Goal: Transaction & Acquisition: Purchase product/service

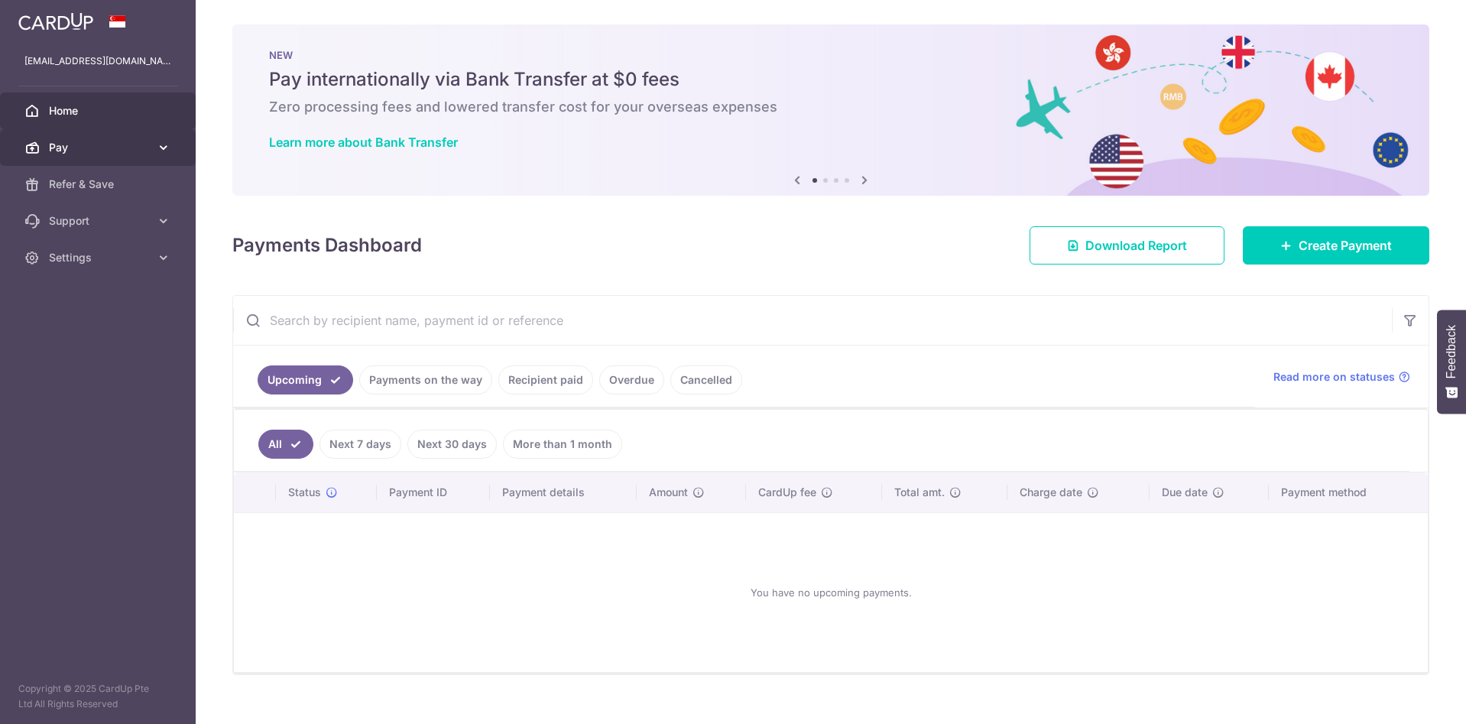
click at [71, 165] on link "Pay" at bounding box center [98, 147] width 196 height 37
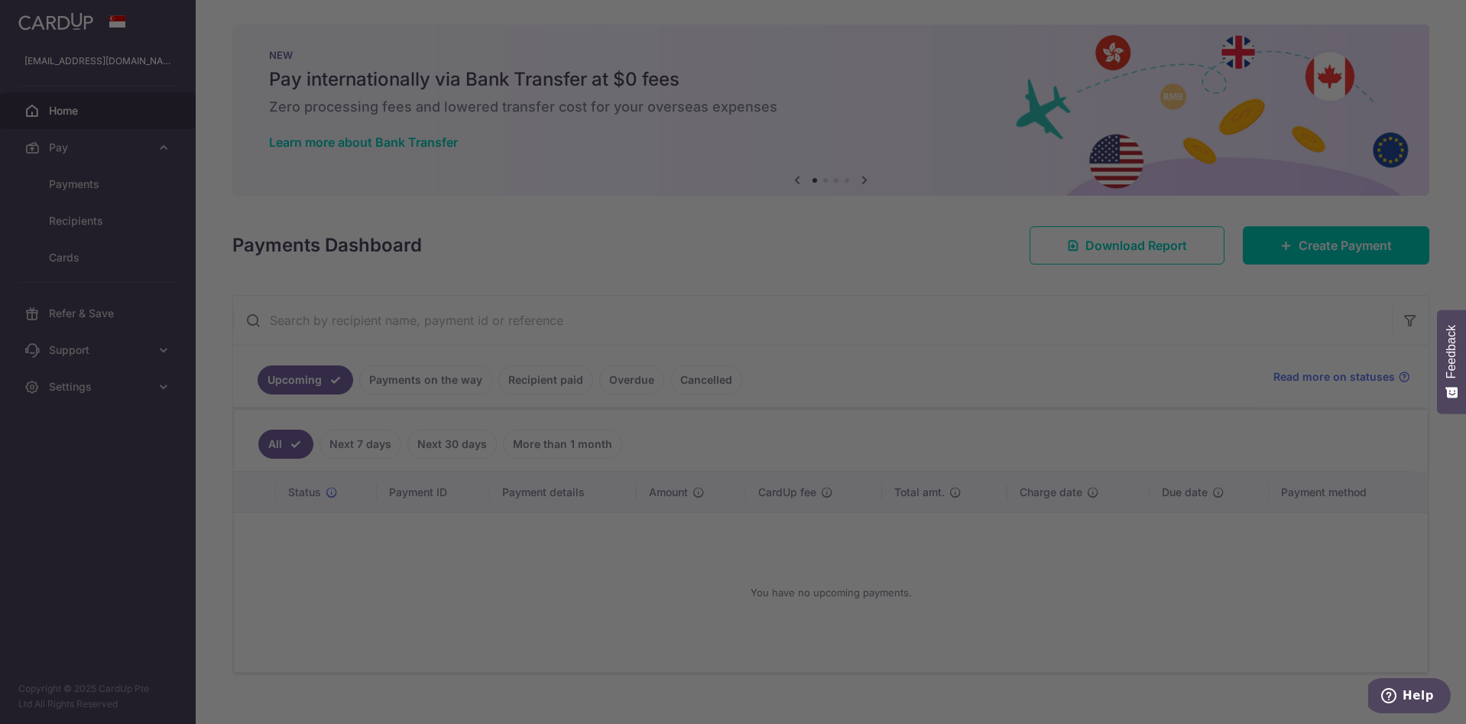
click at [78, 186] on div at bounding box center [740, 365] width 1480 height 731
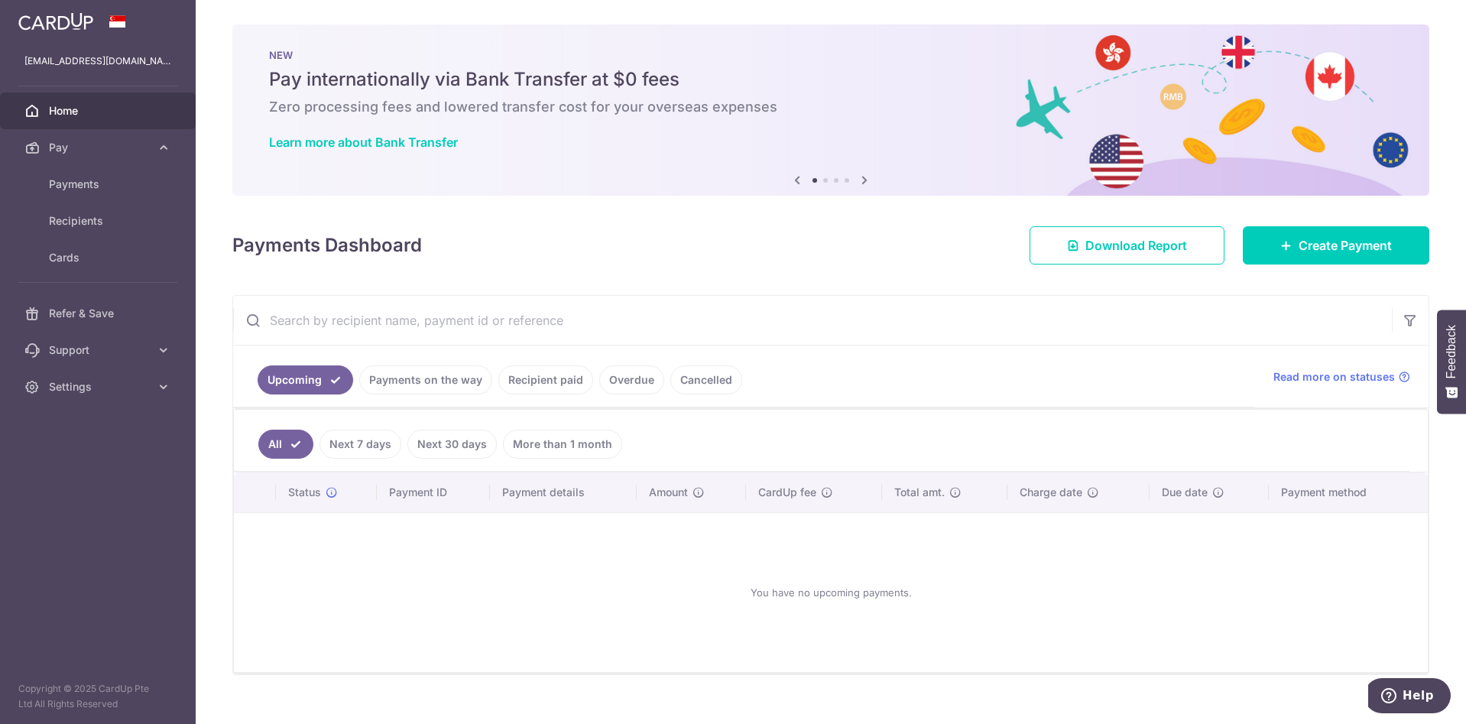
click at [1296, 271] on div "× Pause Schedule Pause all future payments in this series Pause just this one p…" at bounding box center [831, 362] width 1270 height 724
click at [1299, 248] on span "Create Payment" at bounding box center [1344, 245] width 93 height 18
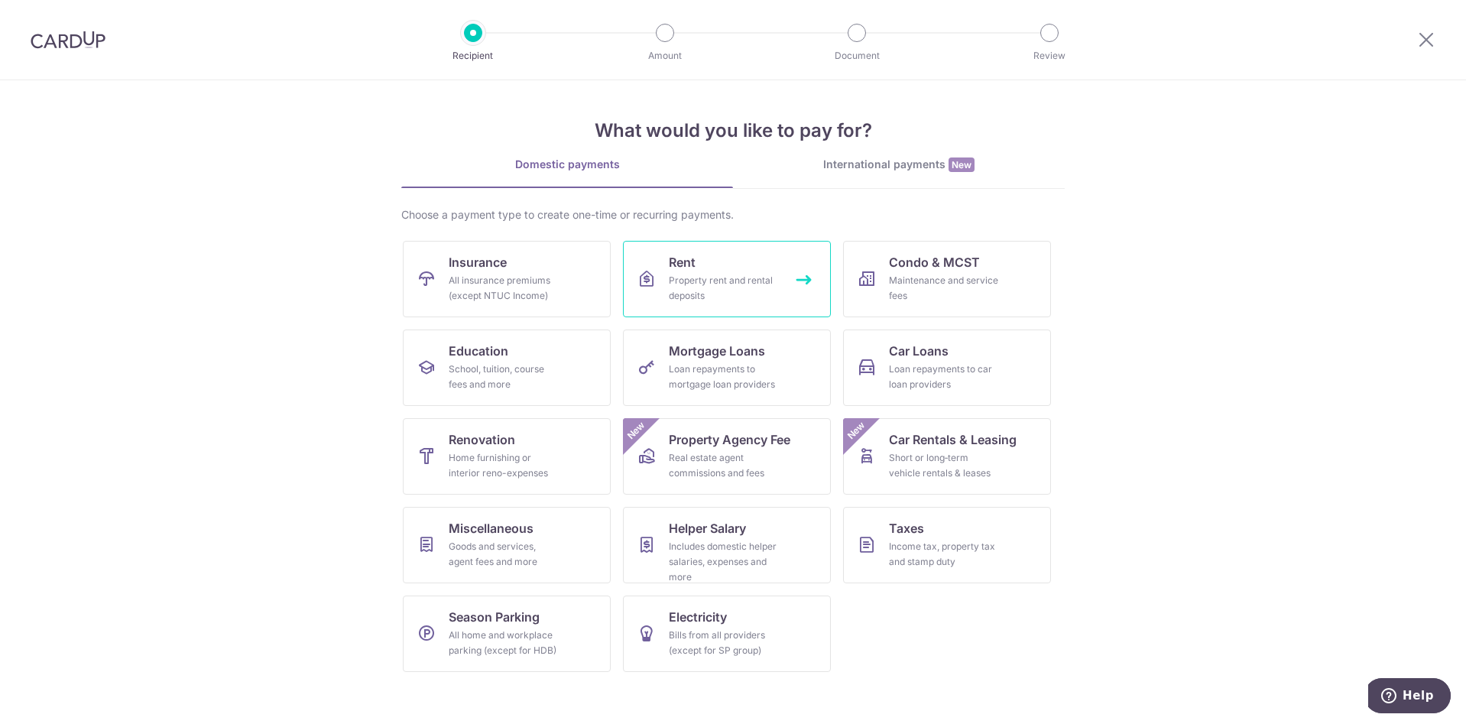
click at [730, 284] on div "Property rent and rental deposits" at bounding box center [724, 288] width 110 height 31
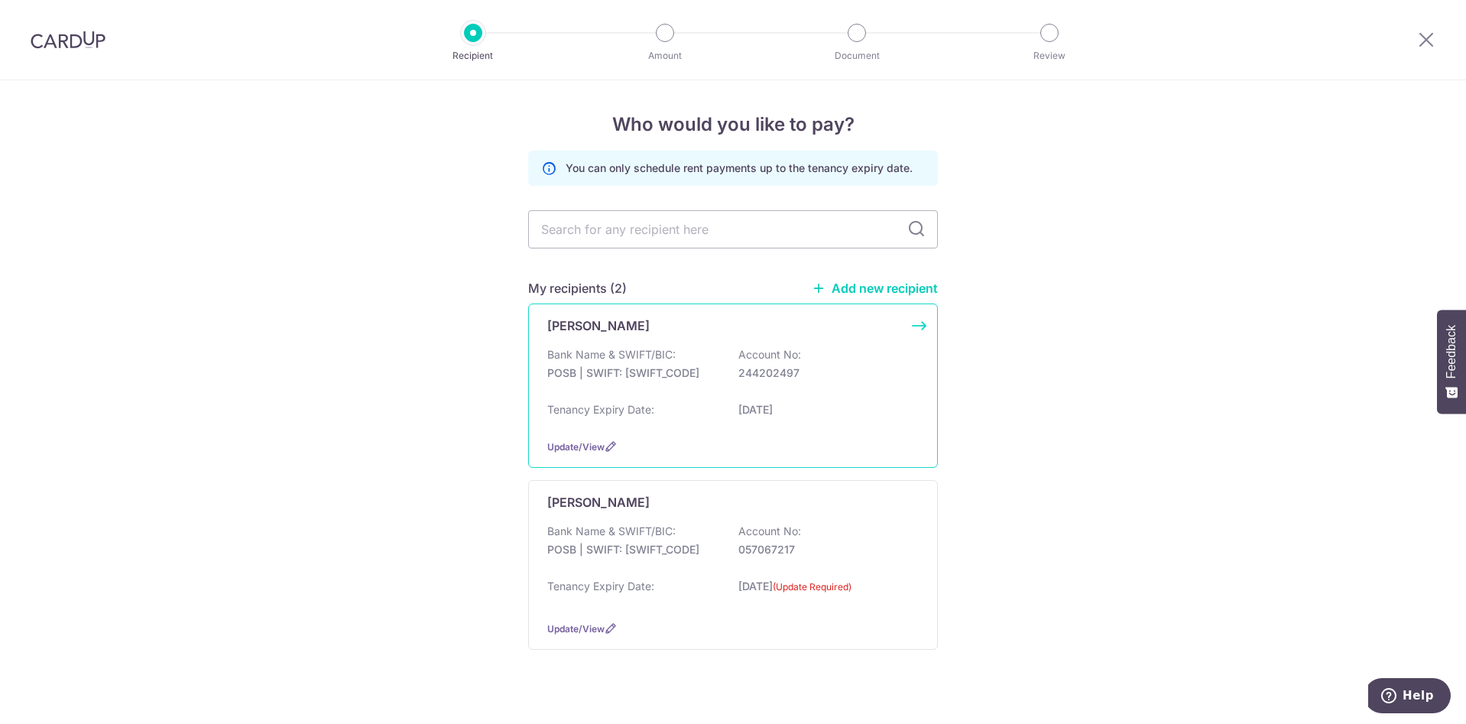
click at [675, 348] on div "Bank Name & SWIFT/BIC: POSB | SWIFT: DBSSSGSGXXX Account No: 244202497" at bounding box center [732, 371] width 371 height 49
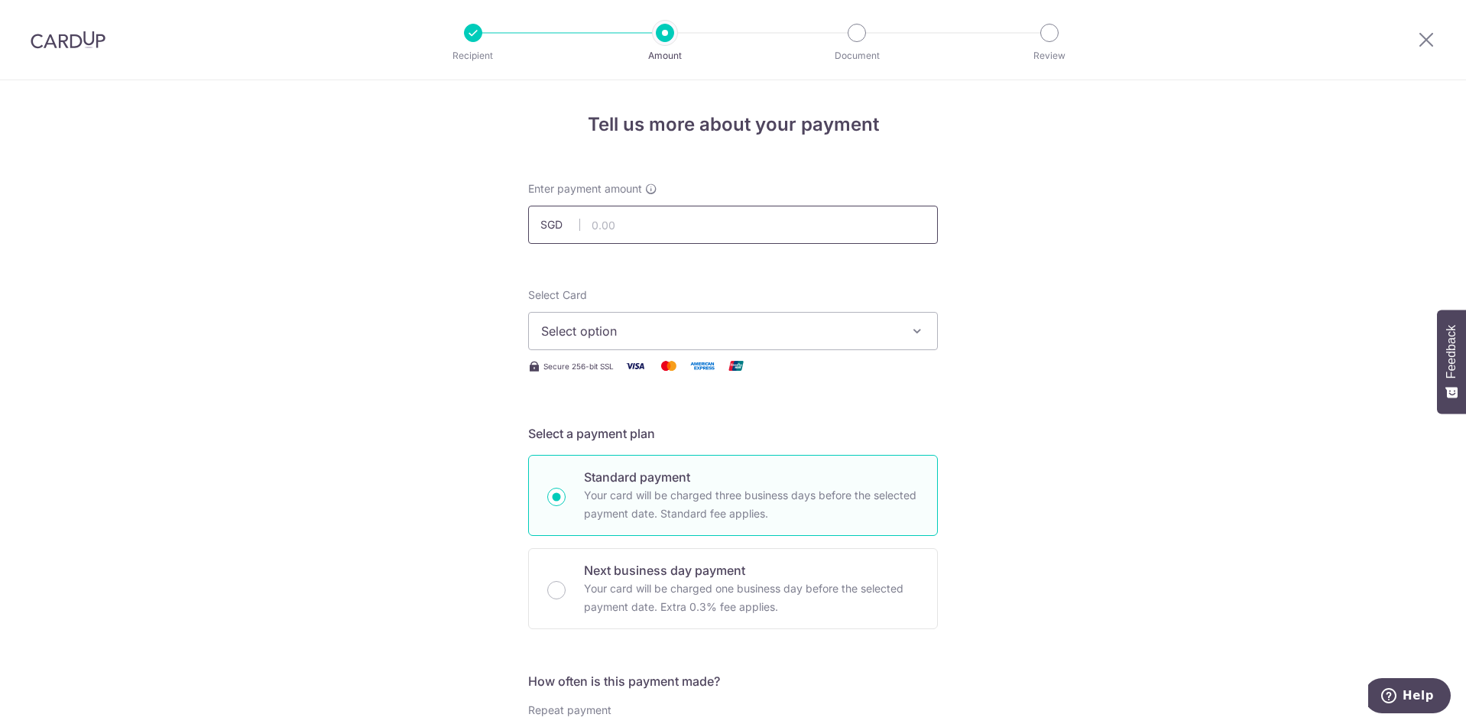
click at [667, 223] on input "text" at bounding box center [733, 225] width 410 height 38
type input "1,000.00"
click at [627, 340] on button "Select option" at bounding box center [733, 331] width 410 height 38
click at [605, 430] on link "**** 2772" at bounding box center [733, 440] width 408 height 37
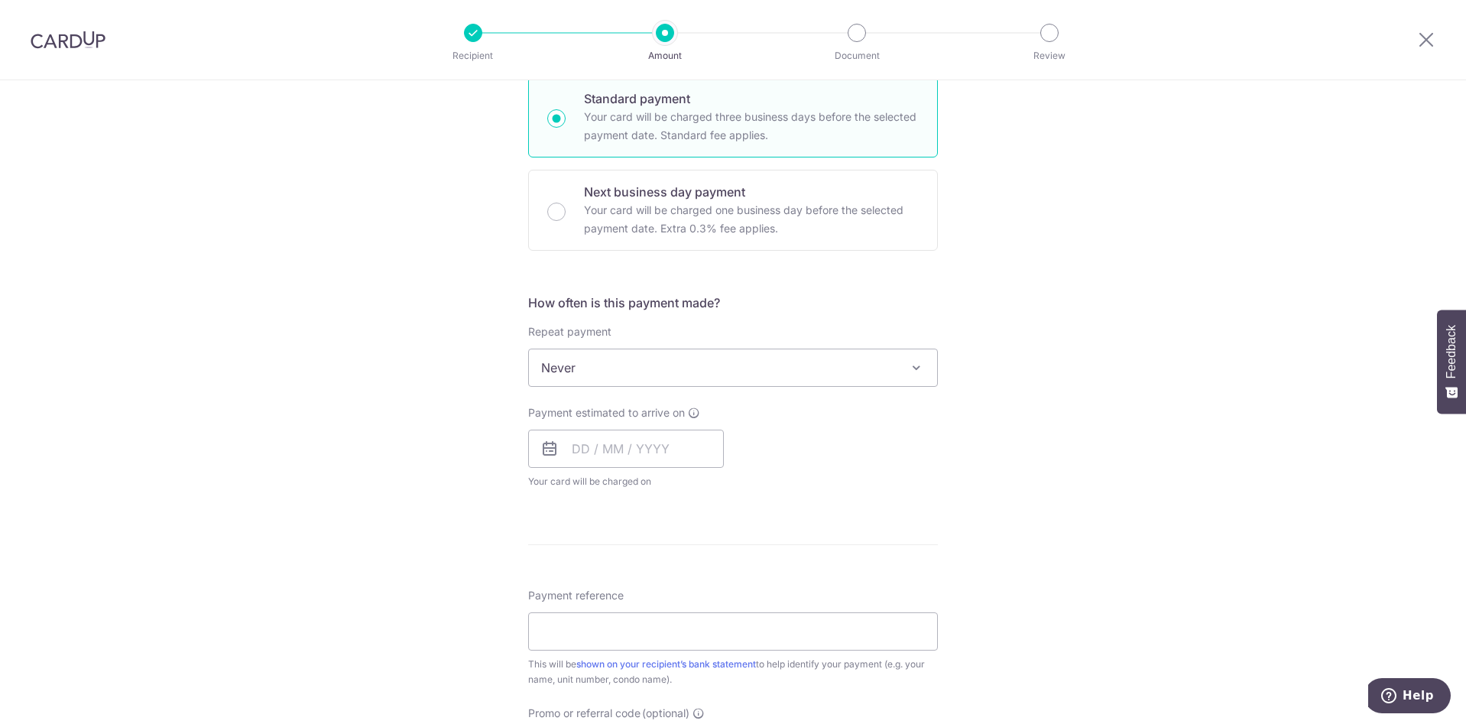
scroll to position [382, 0]
click at [620, 368] on span "Never" at bounding box center [733, 363] width 408 height 37
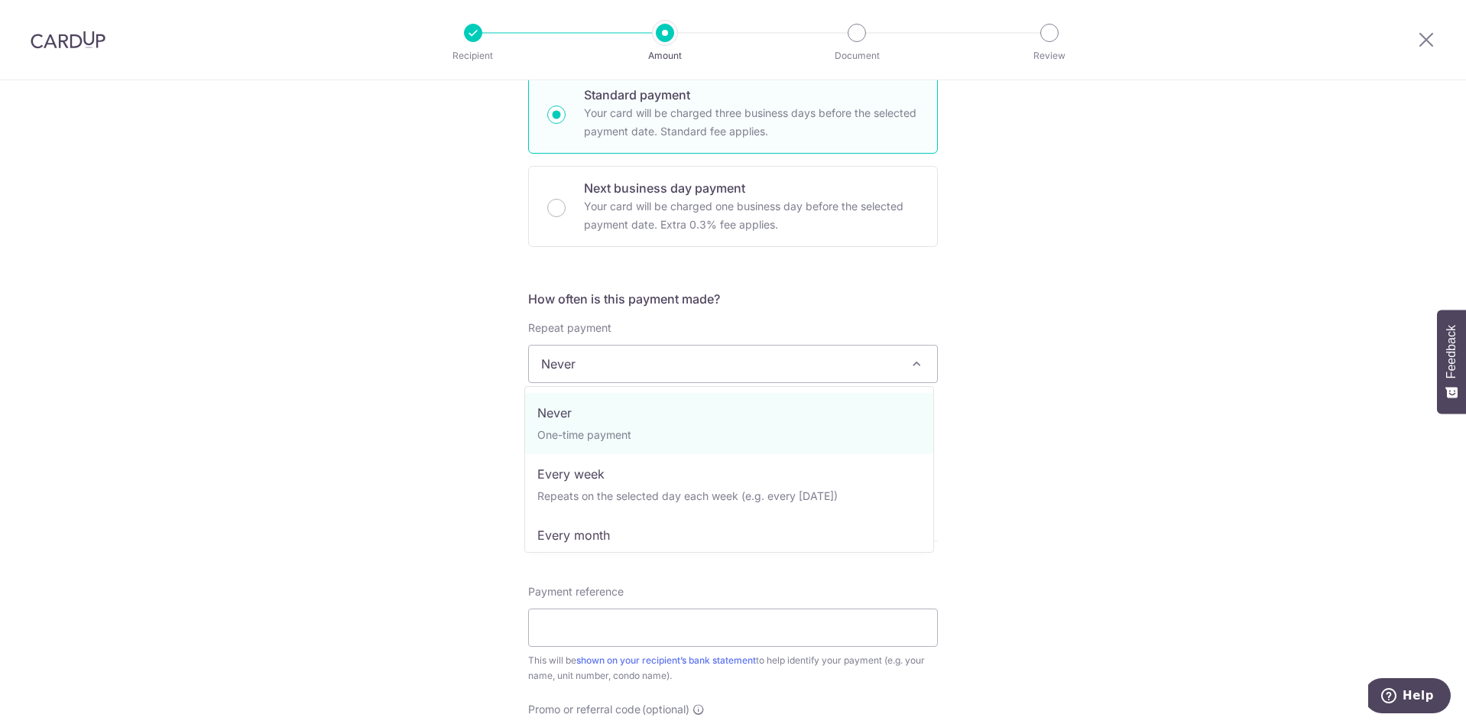
click at [367, 393] on div "Tell us more about your payment Enter payment amount SGD 1,000.00 1000.00 Selec…" at bounding box center [733, 389] width 1466 height 1382
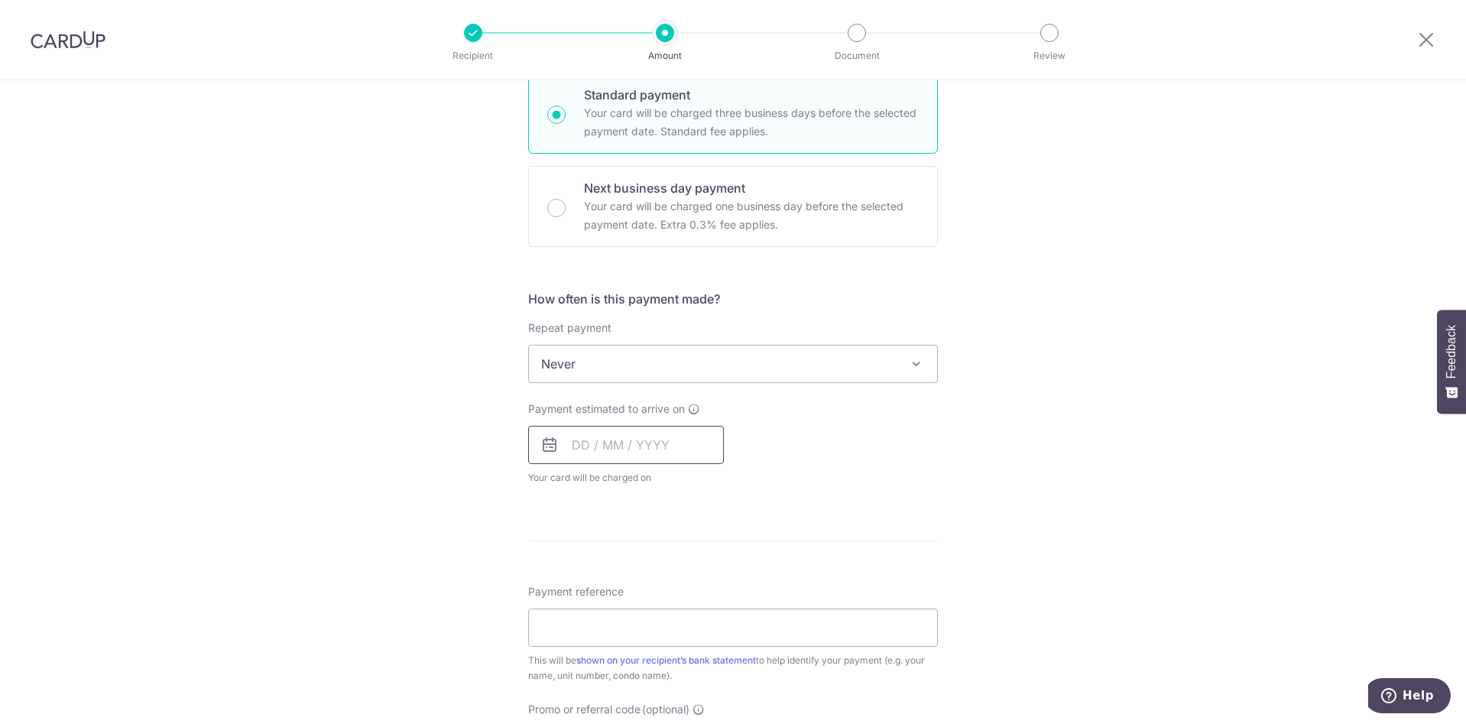
click at [598, 463] on input "text" at bounding box center [626, 445] width 196 height 38
click at [738, 646] on link "27" at bounding box center [743, 645] width 24 height 24
type input "[DATE]"
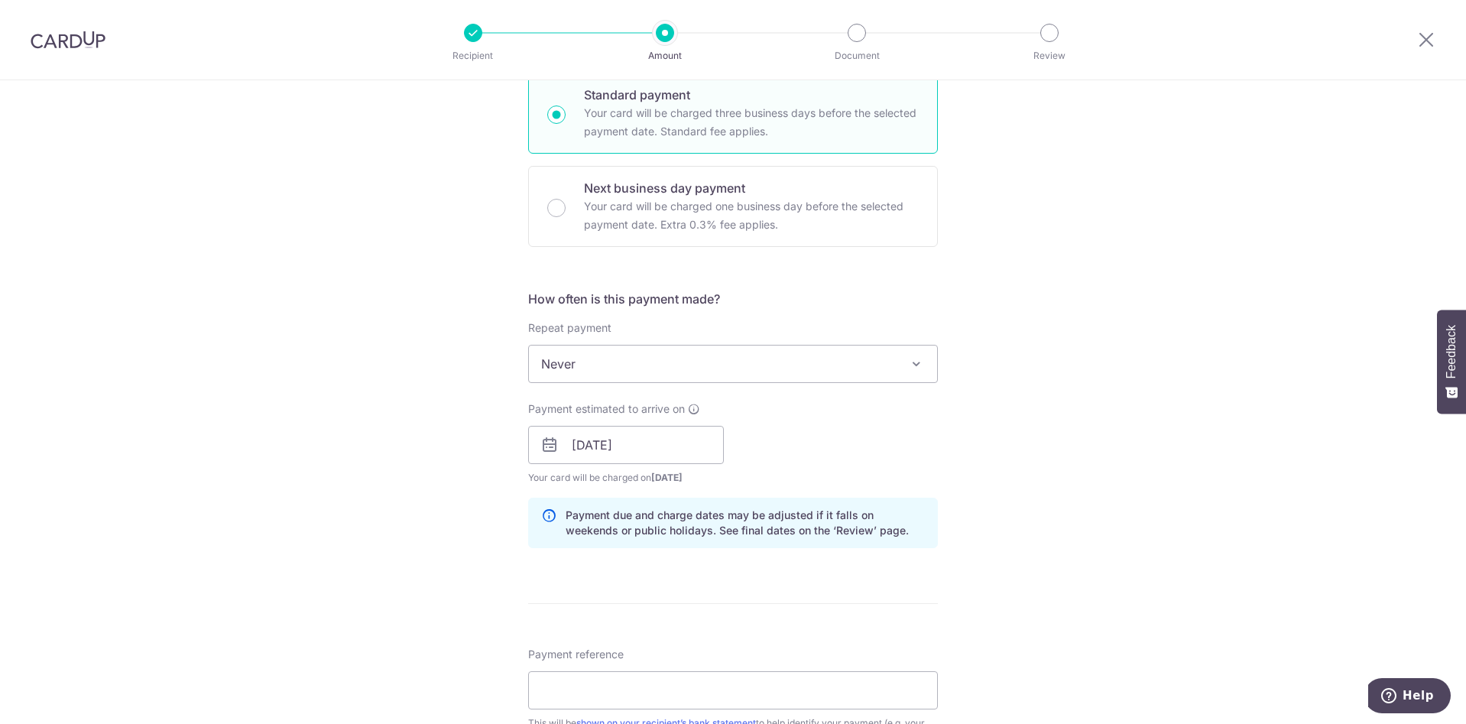
click at [415, 561] on div "Tell us more about your payment Enter payment amount SGD 1,000.00 1000.00 Selec…" at bounding box center [733, 420] width 1466 height 1445
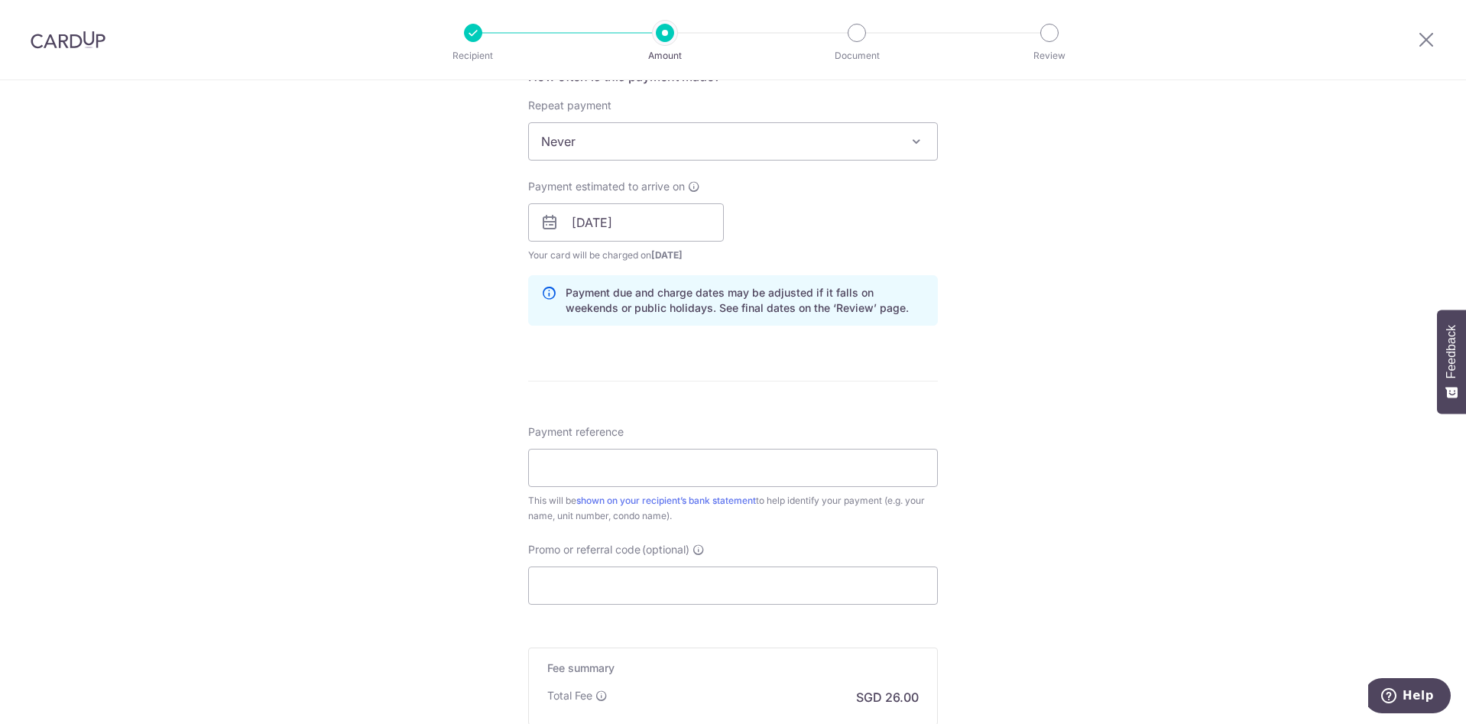
scroll to position [611, 0]
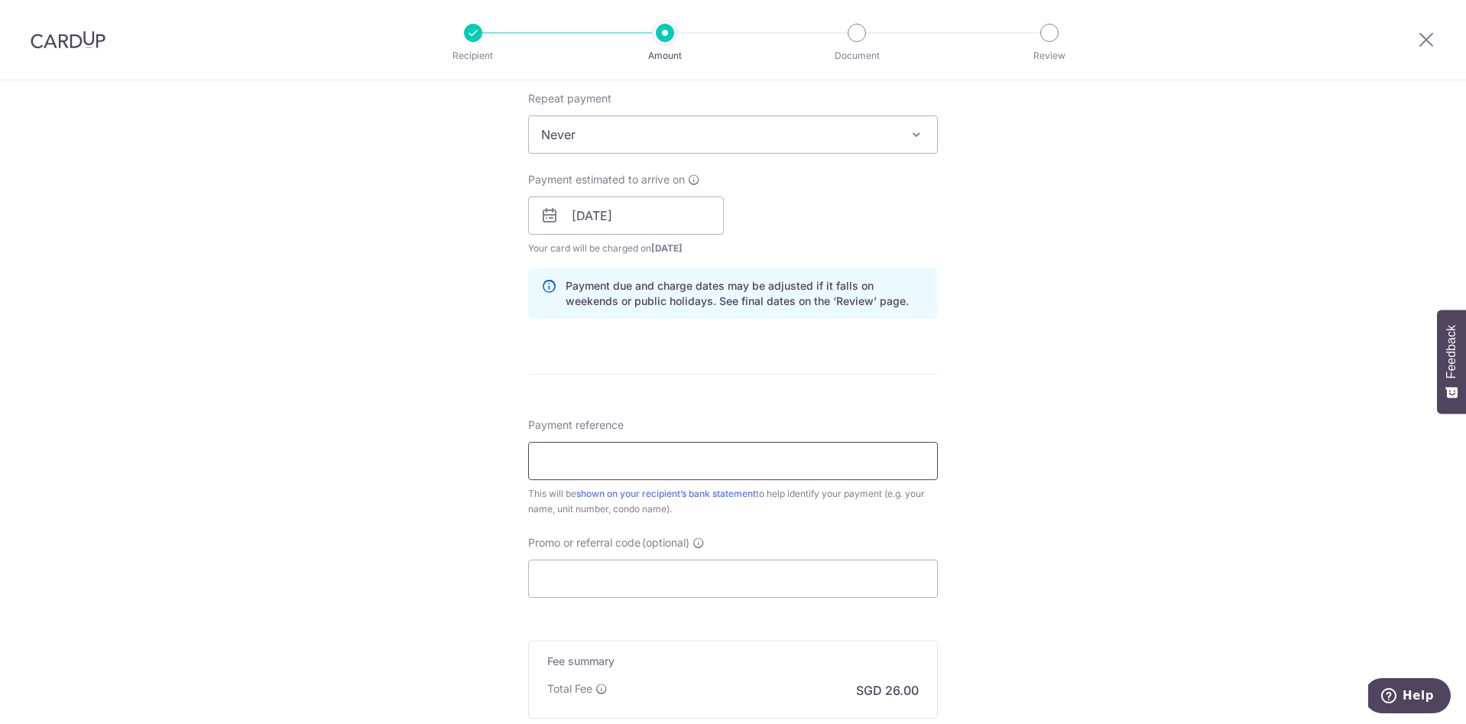
click at [582, 459] on input "Payment reference" at bounding box center [733, 461] width 410 height 38
drag, startPoint x: 648, startPoint y: 461, endPoint x: 630, endPoint y: 464, distance: 17.8
click at [630, 464] on input "61ChaiCheeRd-Sep2025Rental-1" at bounding box center [733, 461] width 410 height 38
type input "61ChaiCheeRd-Oct2025Rental-1"
click at [591, 569] on input "Promo or referral code (optional)" at bounding box center [733, 578] width 410 height 38
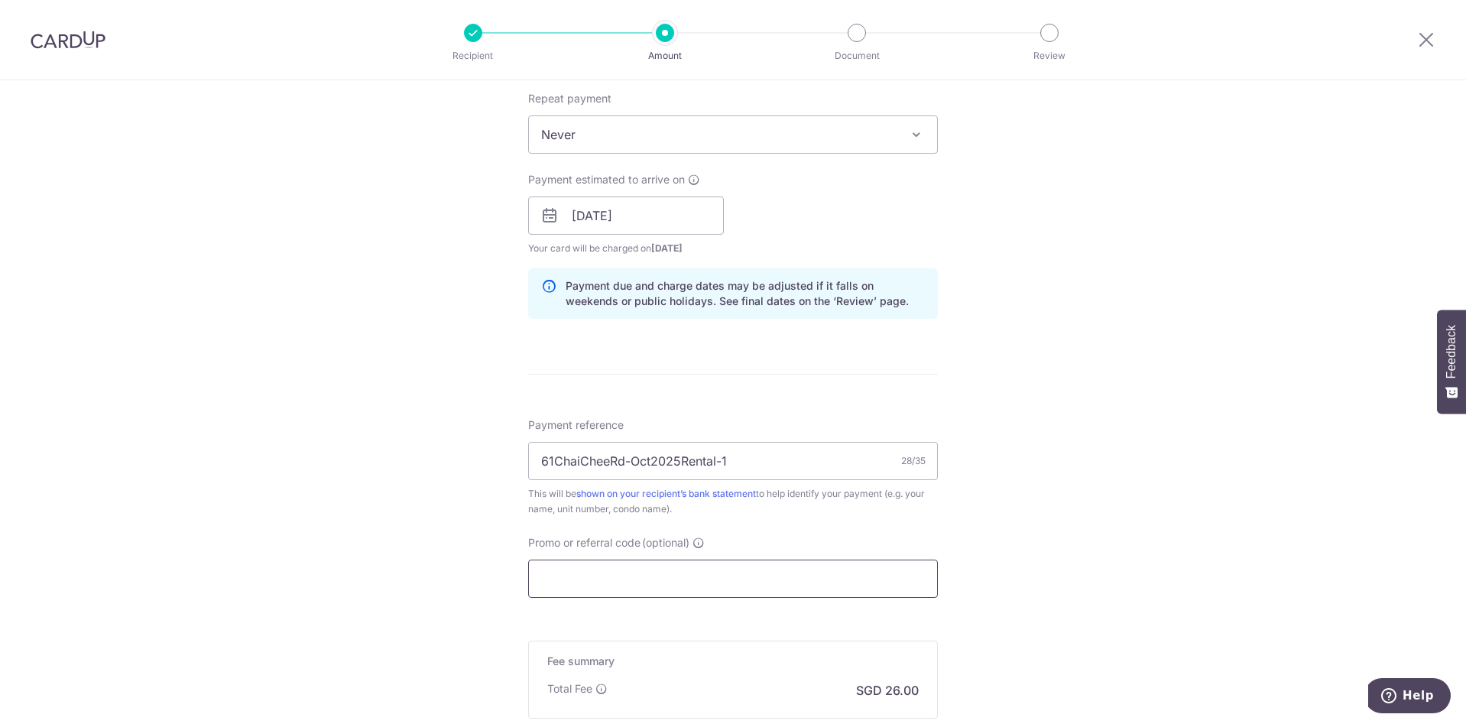
type input "SAVERENT179"
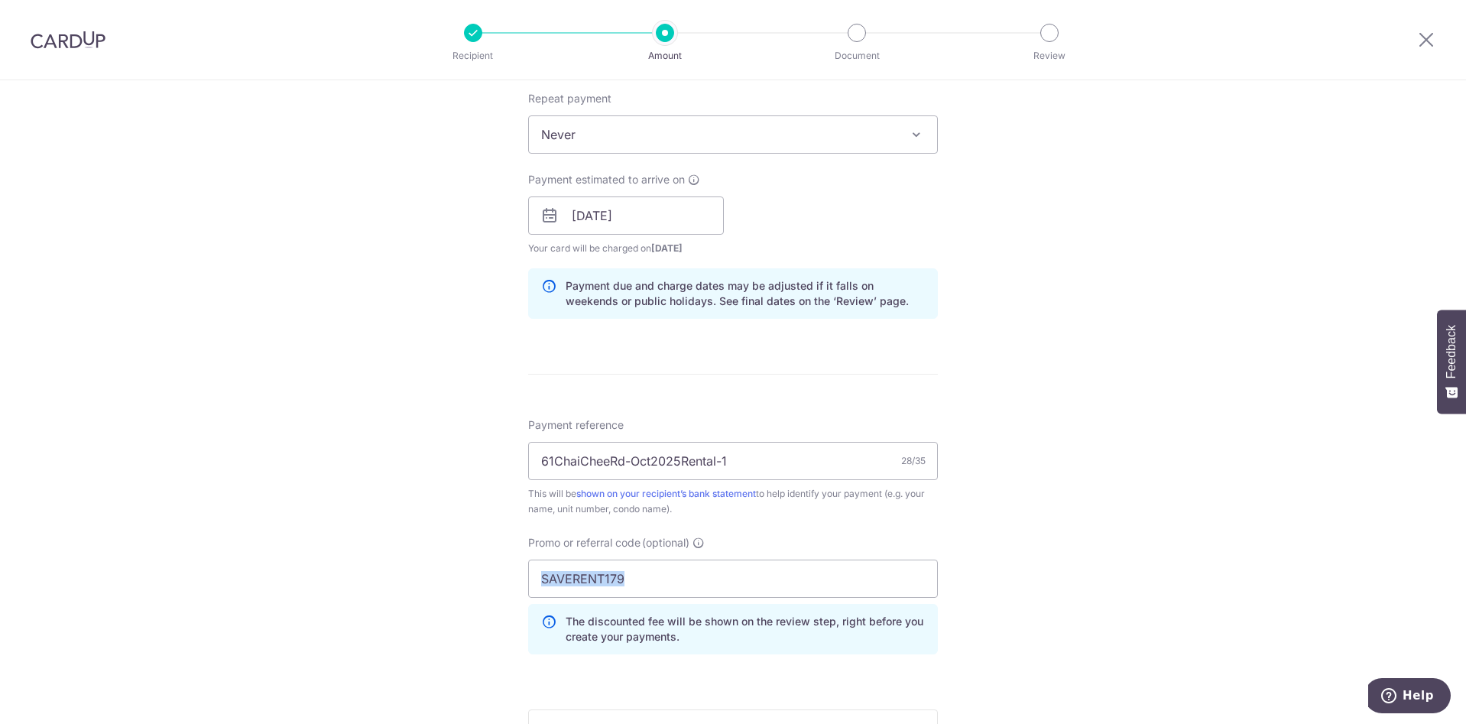
click at [491, 592] on div "Tell us more about your payment Enter payment amount SGD 1,000.00 1000.00 Selec…" at bounding box center [733, 226] width 1466 height 1514
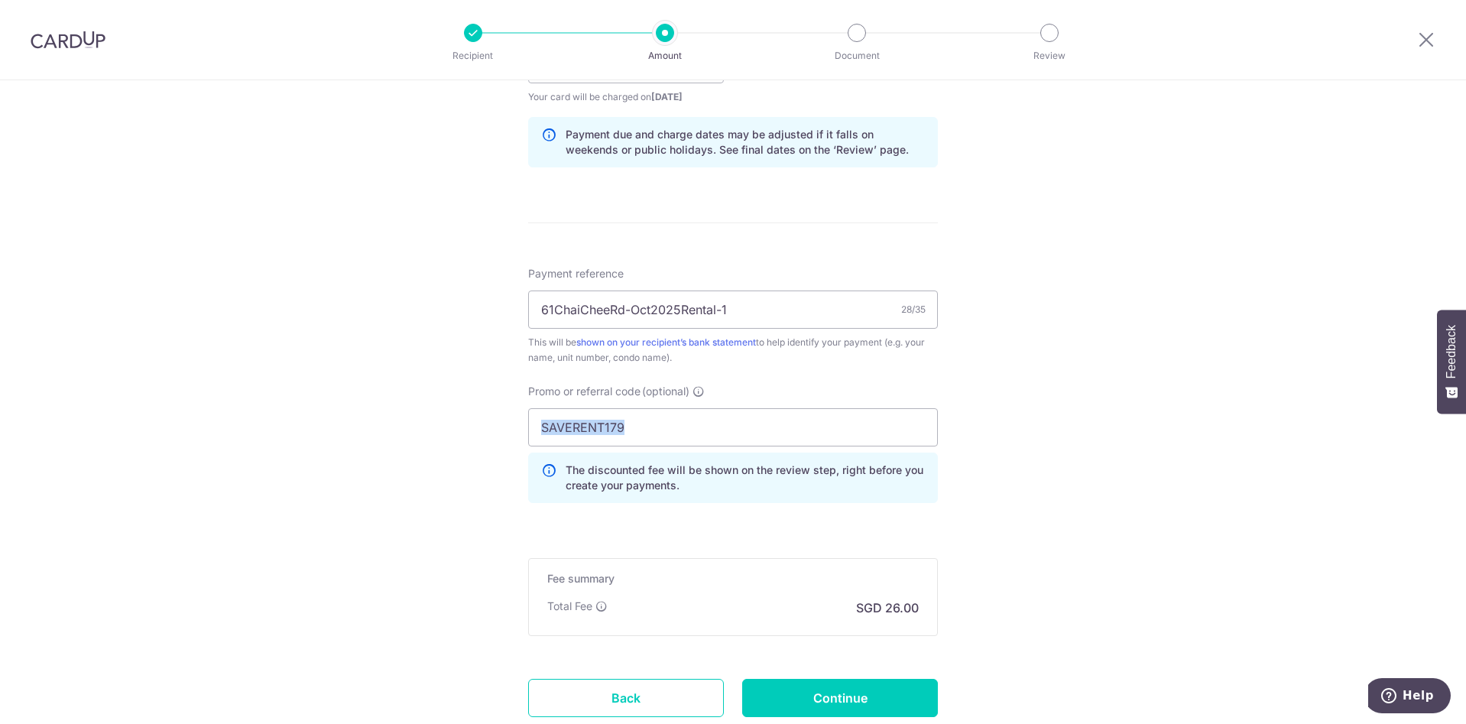
scroll to position [764, 0]
click at [491, 536] on div "Tell us more about your payment Enter payment amount SGD 1,000.00 1000.00 Selec…" at bounding box center [733, 73] width 1466 height 1514
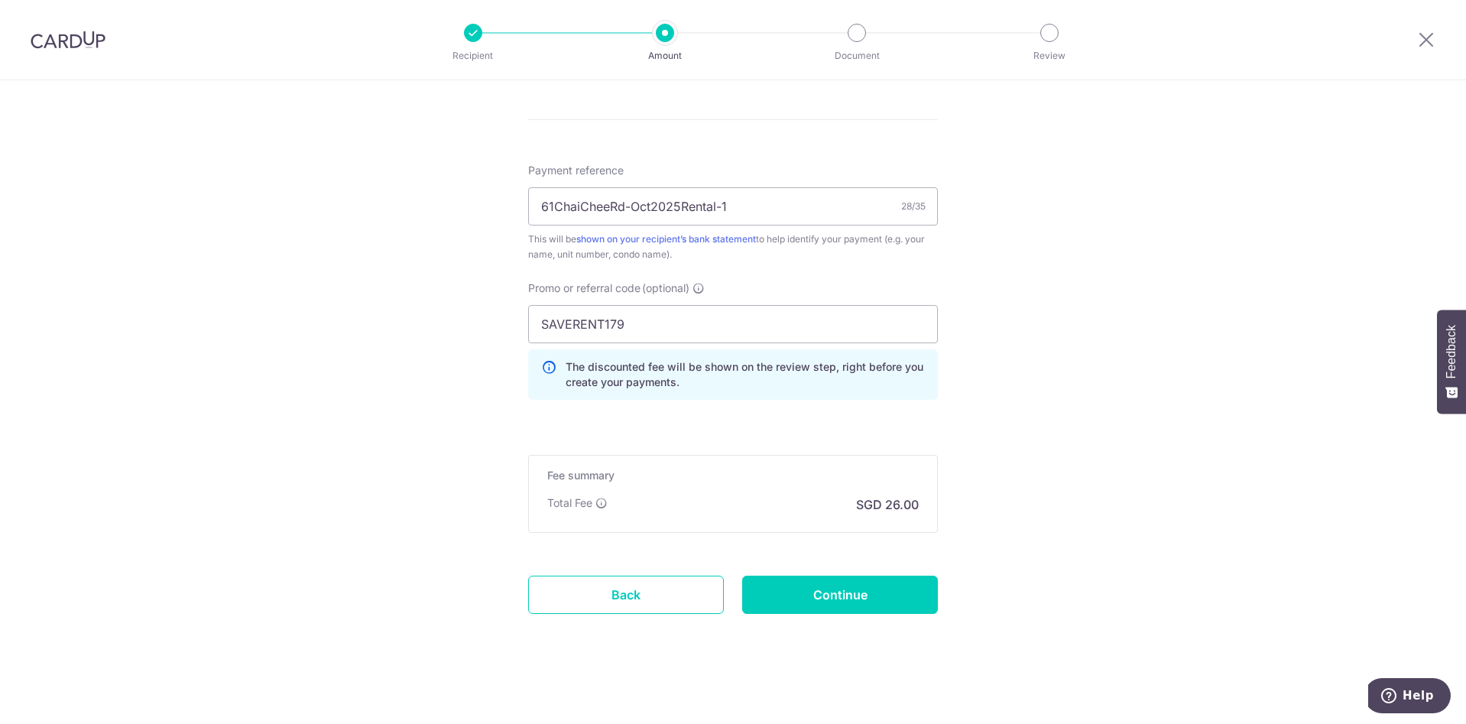
scroll to position [870, 0]
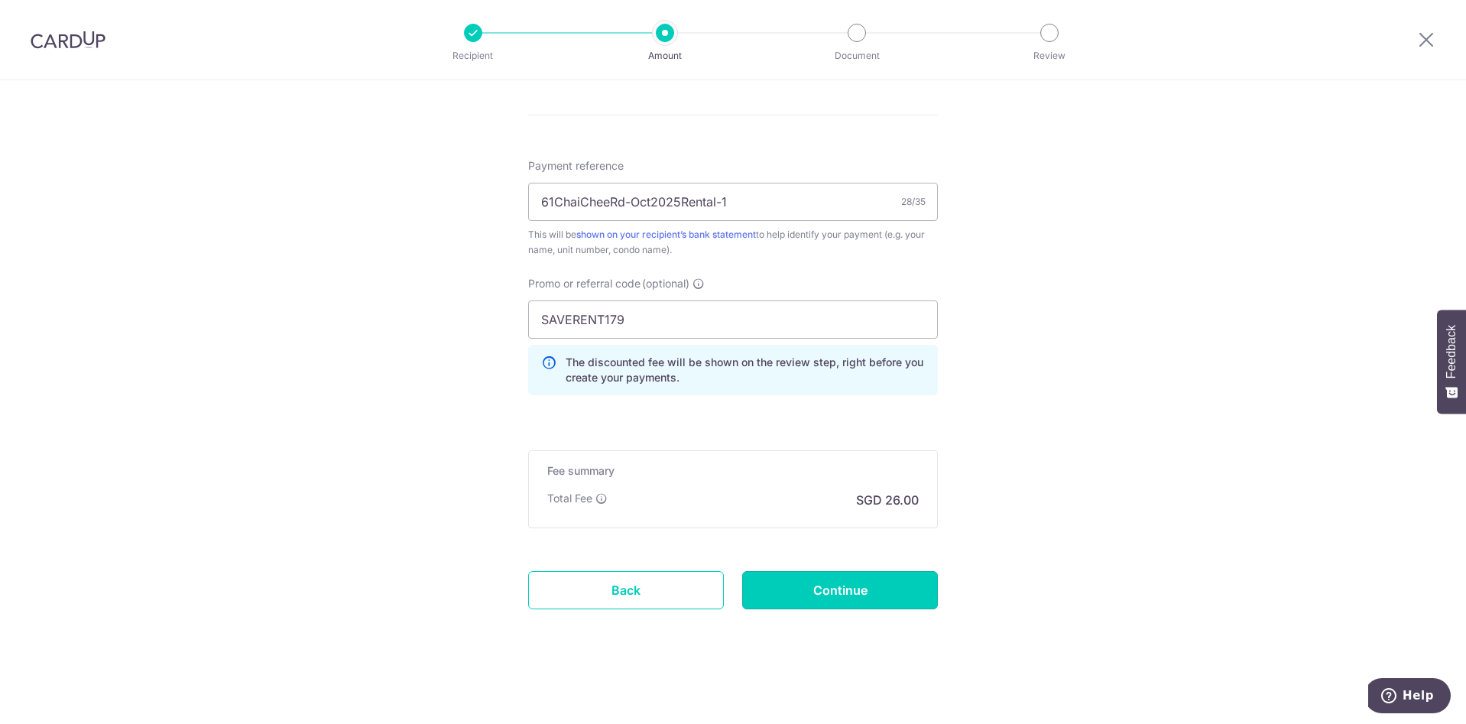
click at [879, 586] on input "Continue" at bounding box center [840, 590] width 196 height 38
type input "Create Schedule"
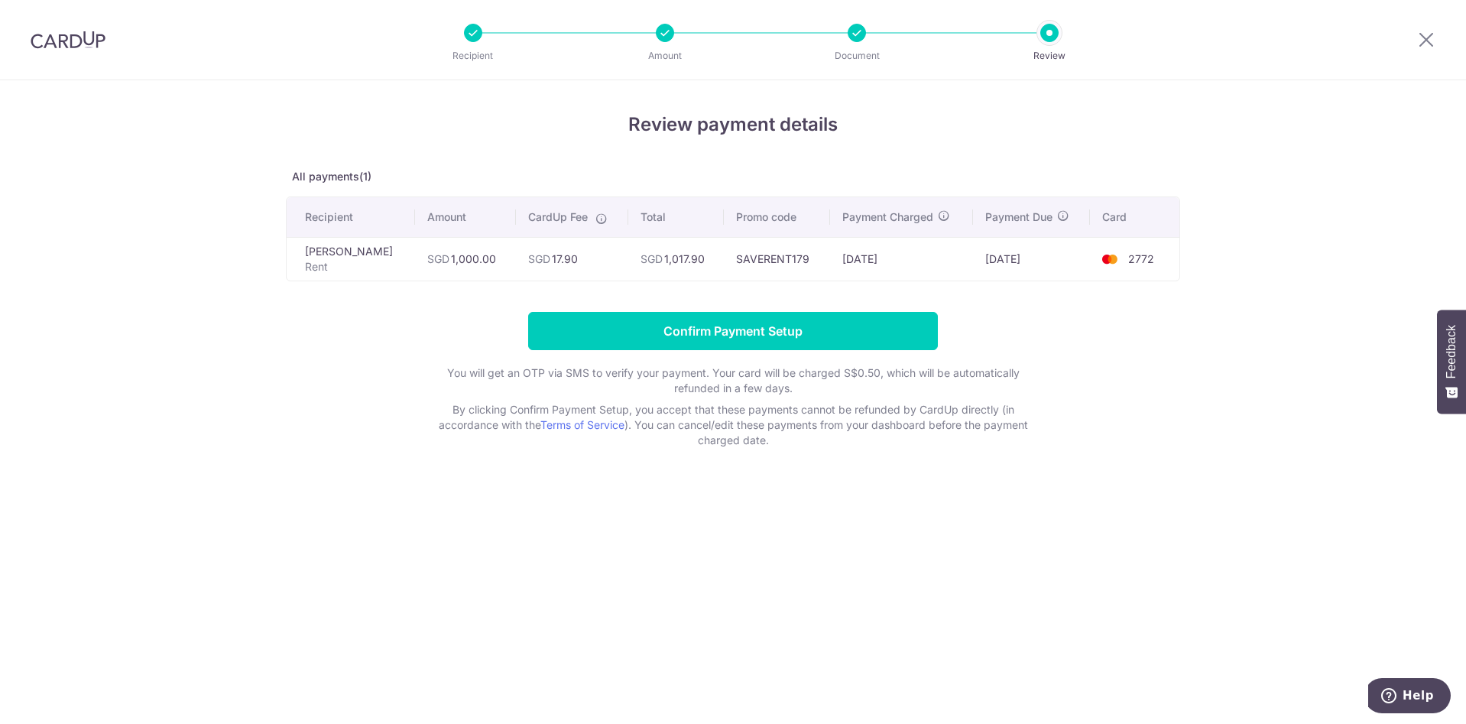
drag, startPoint x: 888, startPoint y: 279, endPoint x: 923, endPoint y: 279, distance: 35.2
click at [923, 279] on td "23/09/2025" at bounding box center [901, 259] width 143 height 44
drag, startPoint x: 1013, startPoint y: 278, endPoint x: 1030, endPoint y: 277, distance: 17.6
click at [1030, 277] on td "27/09/2025" at bounding box center [1032, 259] width 118 height 44
click at [1068, 352] on form "Confirm Payment Setup You will get an OTP via SMS to verify your payment. Your …" at bounding box center [733, 380] width 894 height 136
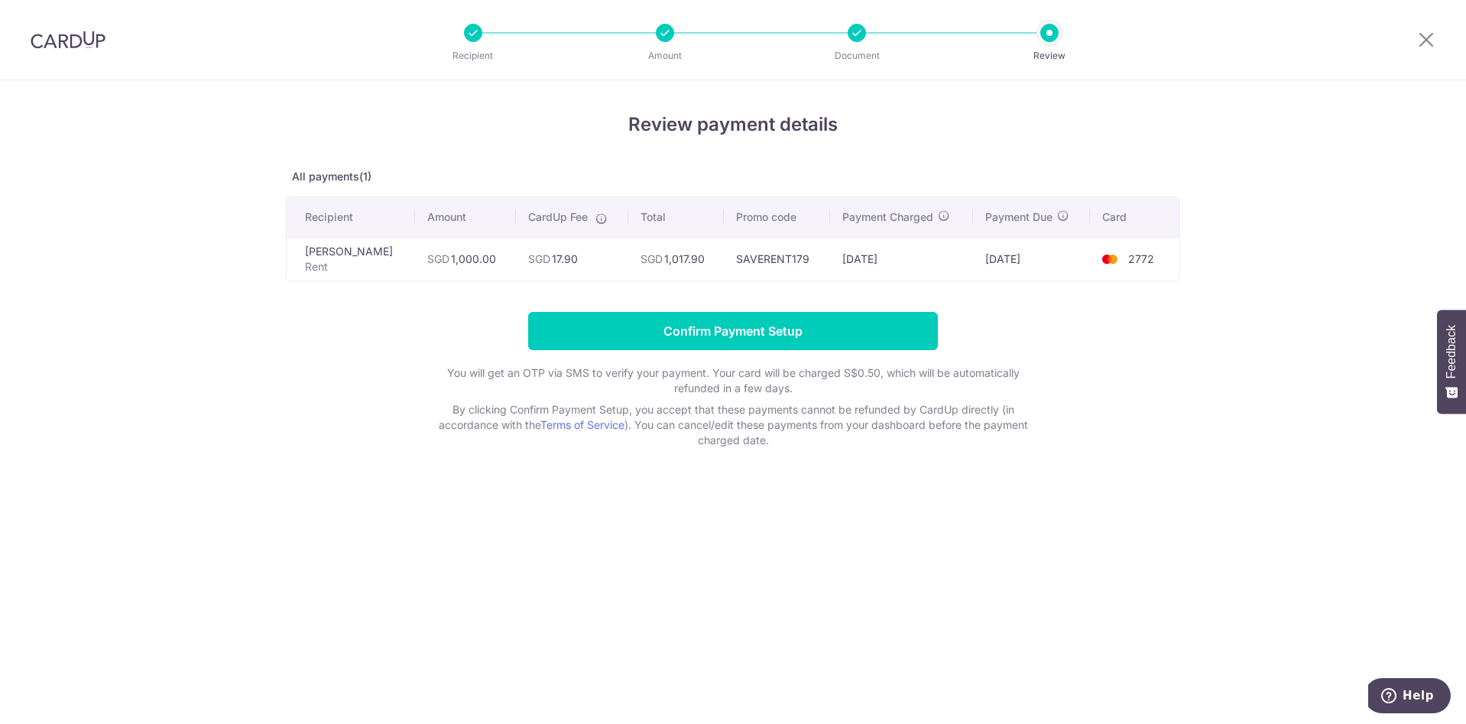
drag, startPoint x: 881, startPoint y: 278, endPoint x: 943, endPoint y: 279, distance: 61.9
click at [941, 277] on td "[DATE]" at bounding box center [901, 259] width 143 height 44
click at [946, 280] on td "[DATE]" at bounding box center [901, 259] width 143 height 44
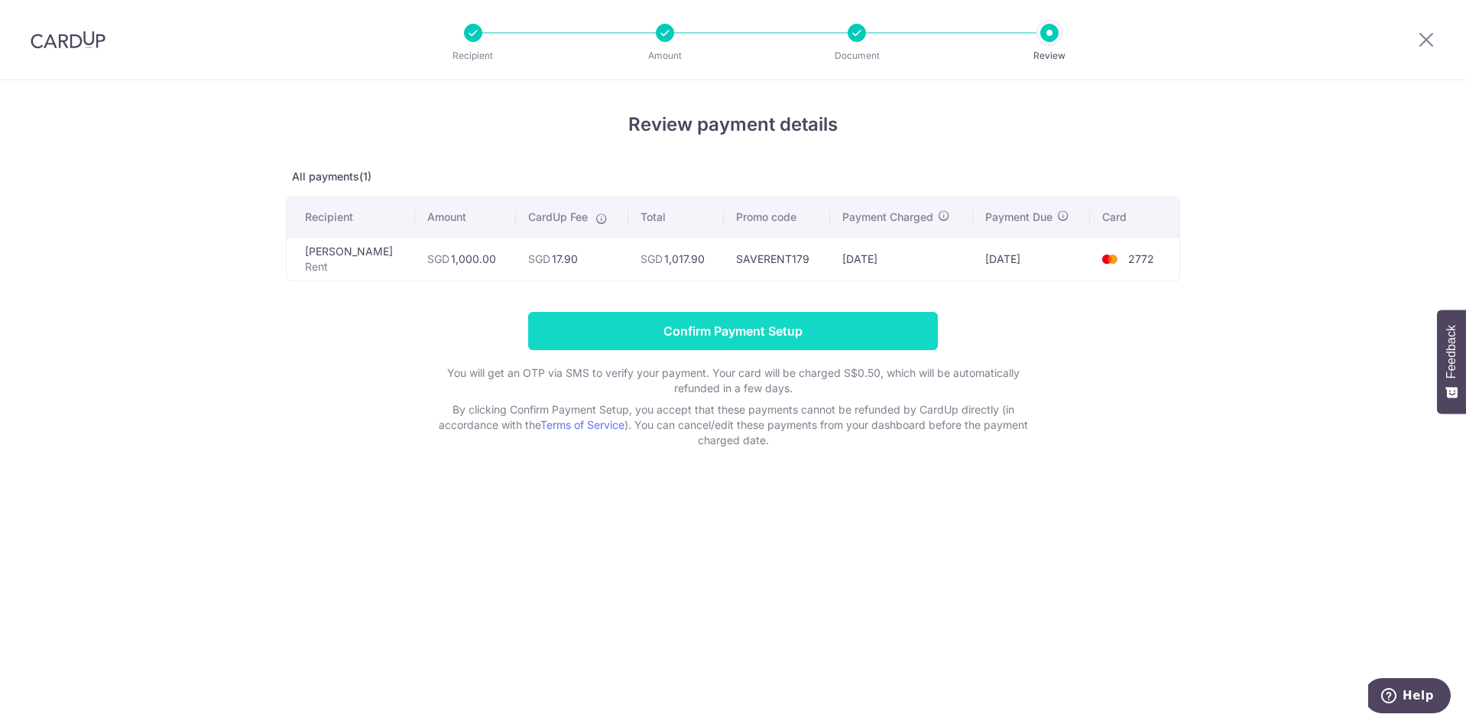
click at [869, 332] on input "Confirm Payment Setup" at bounding box center [733, 331] width 410 height 38
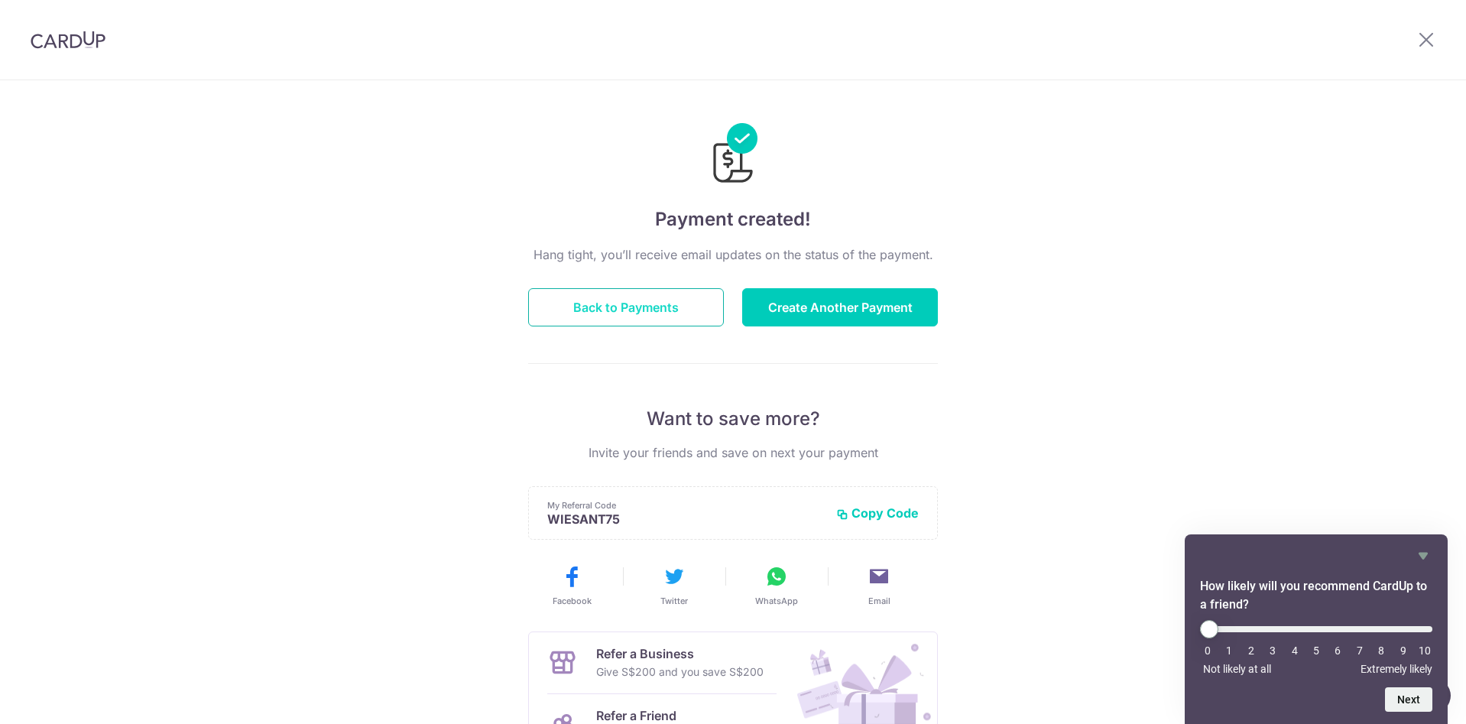
click at [640, 308] on button "Back to Payments" at bounding box center [626, 307] width 196 height 38
